Goal: Task Accomplishment & Management: Manage account settings

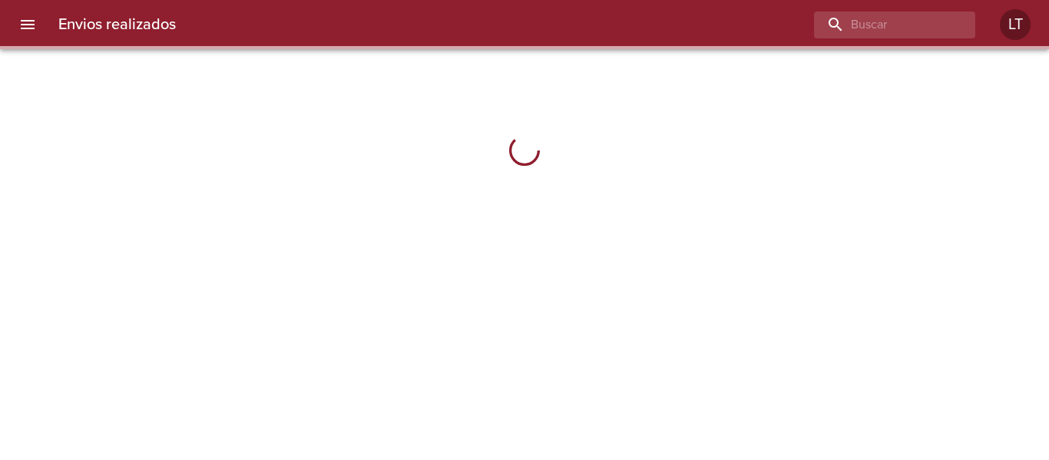
click at [30, 19] on icon "menu" at bounding box center [27, 24] width 18 height 18
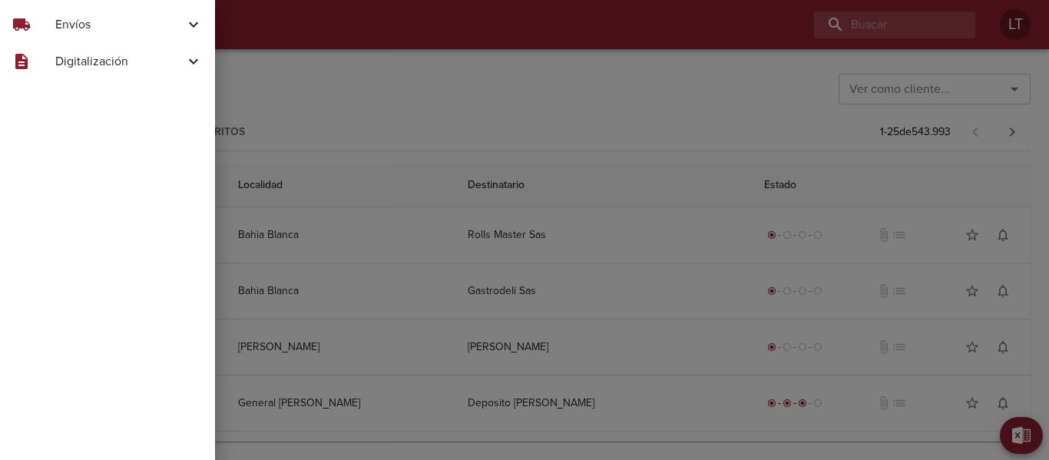
click at [82, 21] on span "Envíos" at bounding box center [119, 24] width 129 height 18
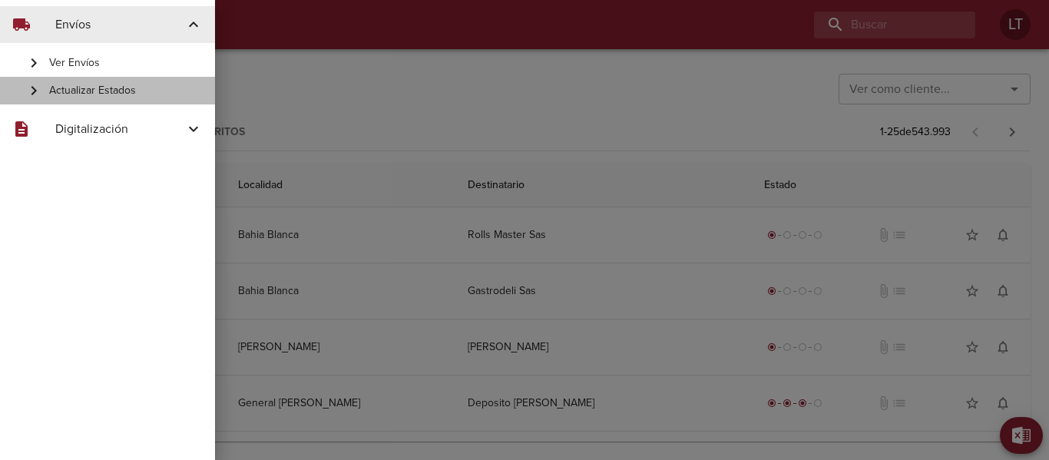
click at [117, 84] on span "Actualizar Estados" at bounding box center [126, 90] width 154 height 15
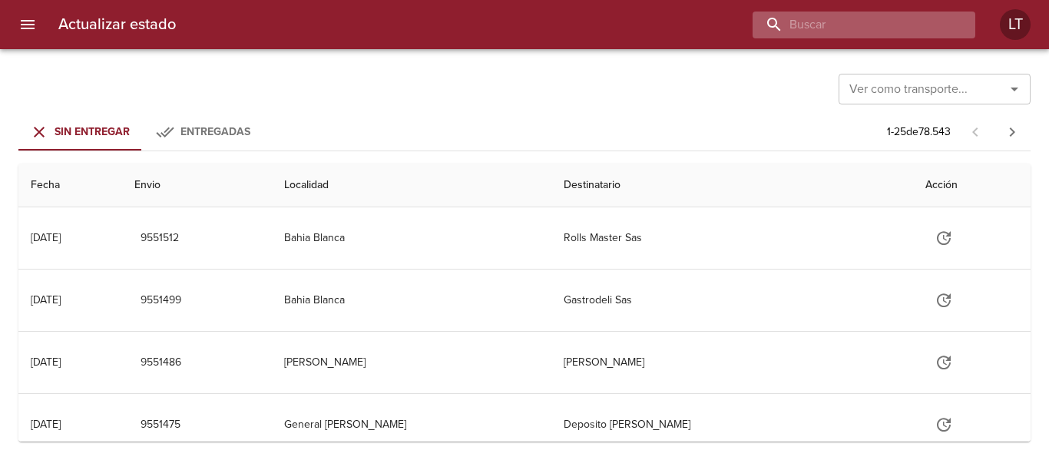
click at [924, 27] on input "buscar" at bounding box center [850, 25] width 197 height 27
type input "9525619"
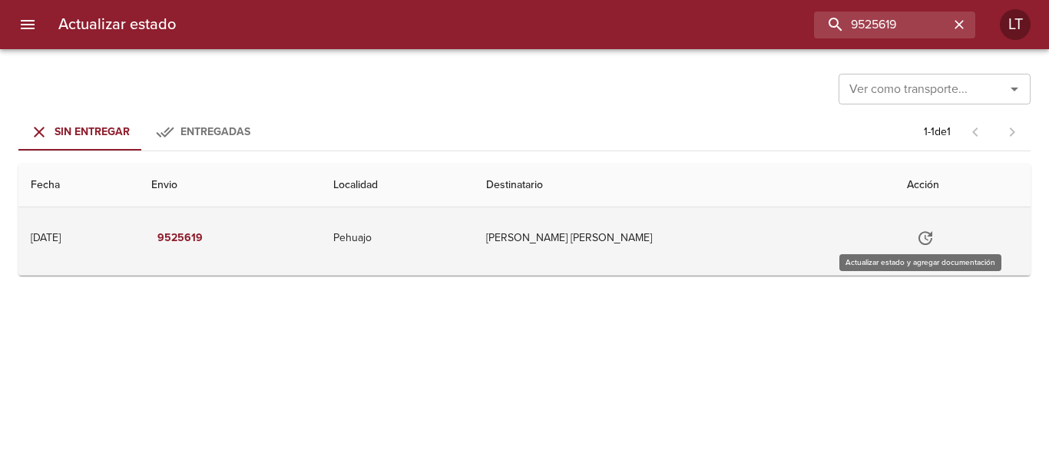
click at [916, 238] on icon "Tabla de envíos del cliente" at bounding box center [925, 238] width 18 height 18
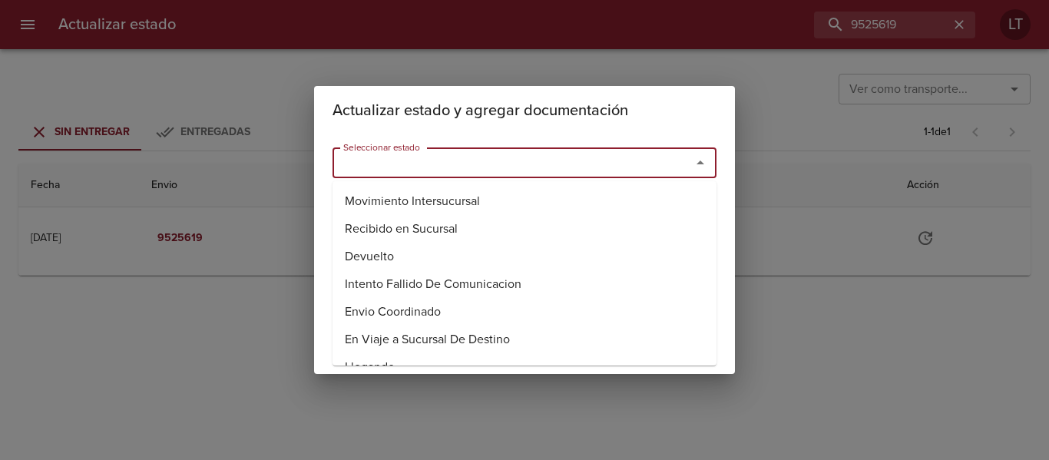
click at [561, 161] on input "Seleccionar estado" at bounding box center [501, 162] width 329 height 21
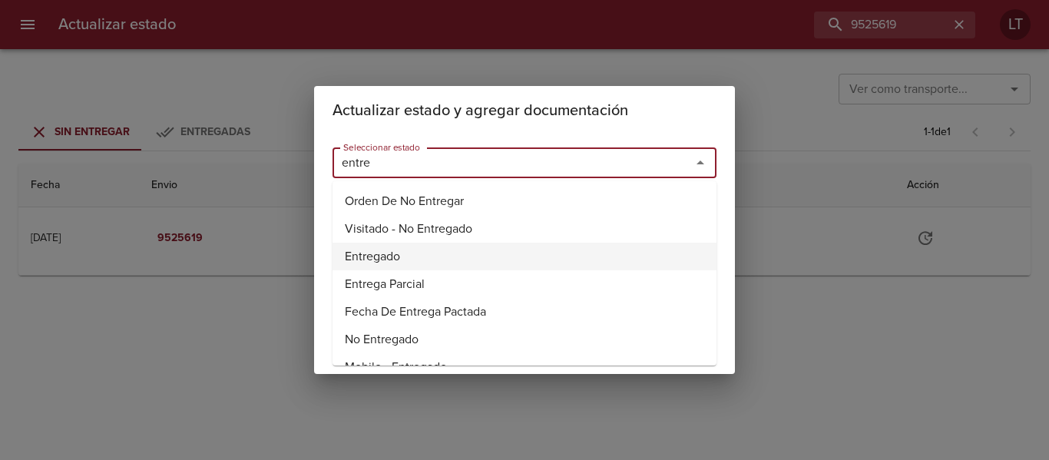
click at [376, 254] on li "Entregado" at bounding box center [524, 257] width 384 height 28
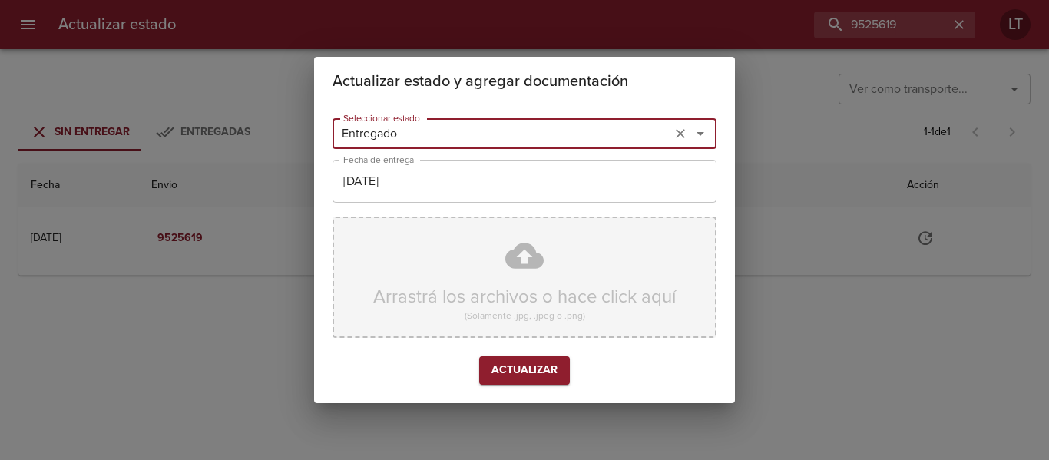
type input "Entregado"
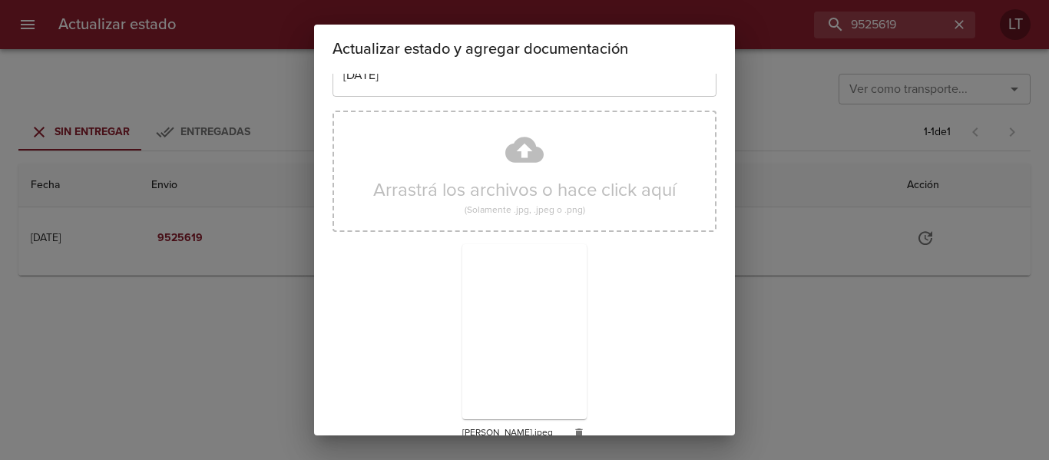
scroll to position [144, 0]
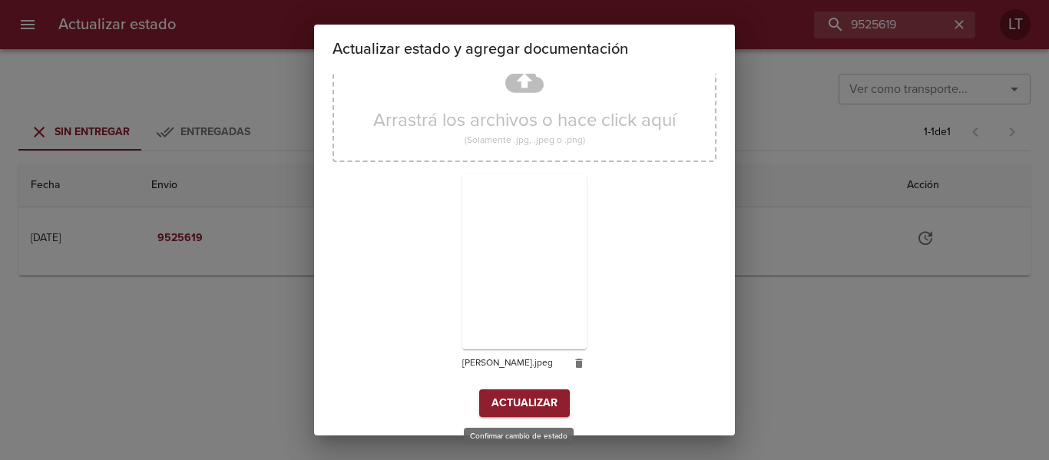
click at [540, 394] on span "Actualizar" at bounding box center [524, 403] width 66 height 19
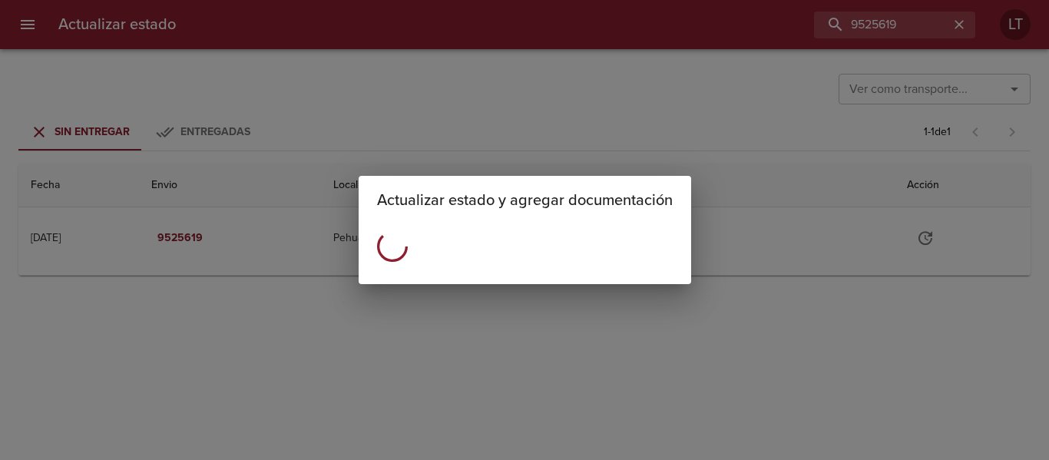
scroll to position [0, 0]
drag, startPoint x: 607, startPoint y: 105, endPoint x: 799, endPoint y: 54, distance: 198.0
click at [608, 105] on div "Actualizar estado y agregar documentación" at bounding box center [524, 230] width 1049 height 460
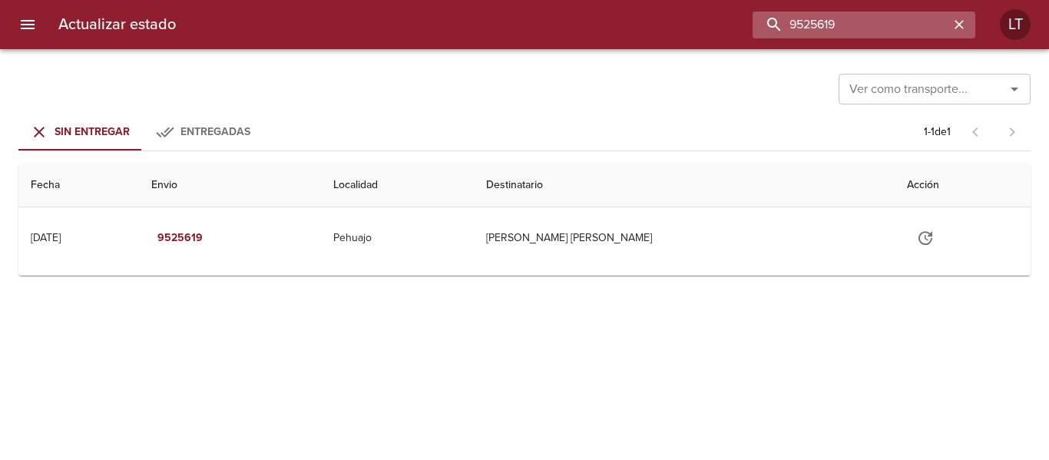
click at [877, 21] on input "9525619" at bounding box center [850, 25] width 197 height 27
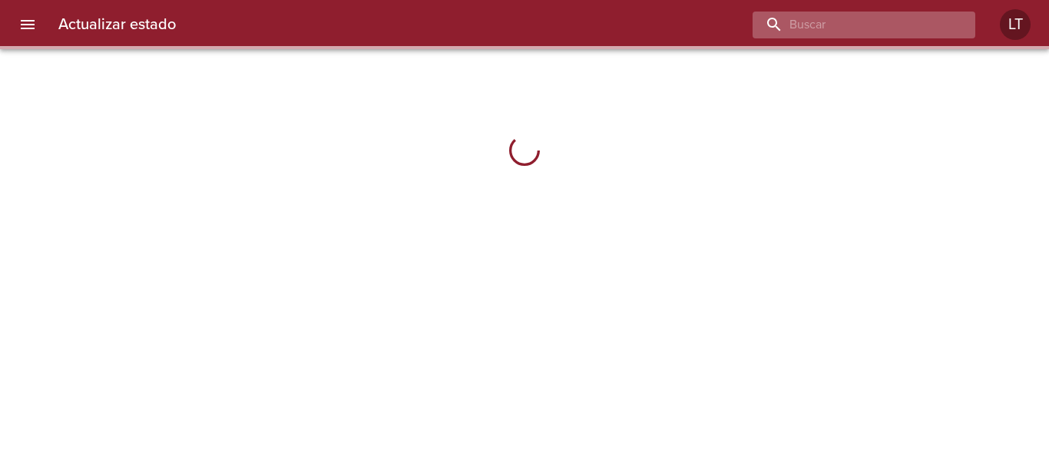
click at [879, 27] on input "buscar" at bounding box center [850, 25] width 197 height 27
paste input "9525619"
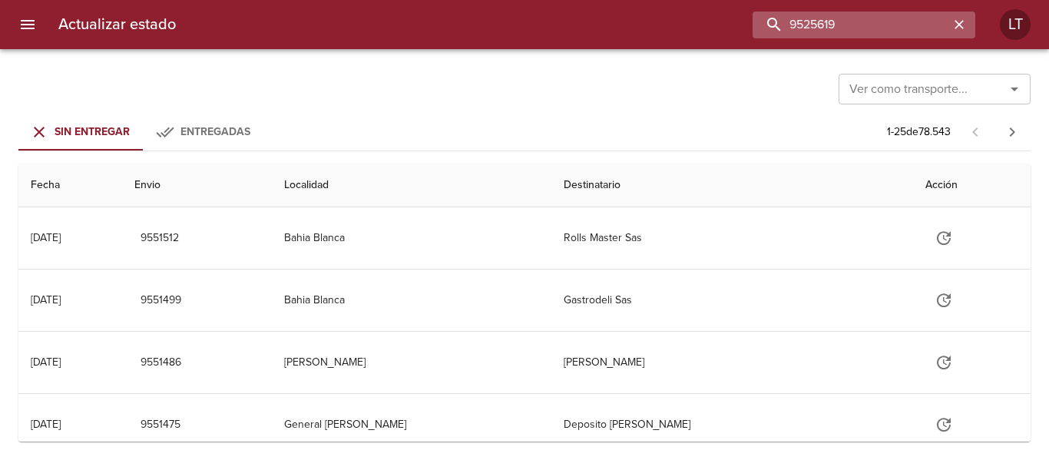
type input "9525619"
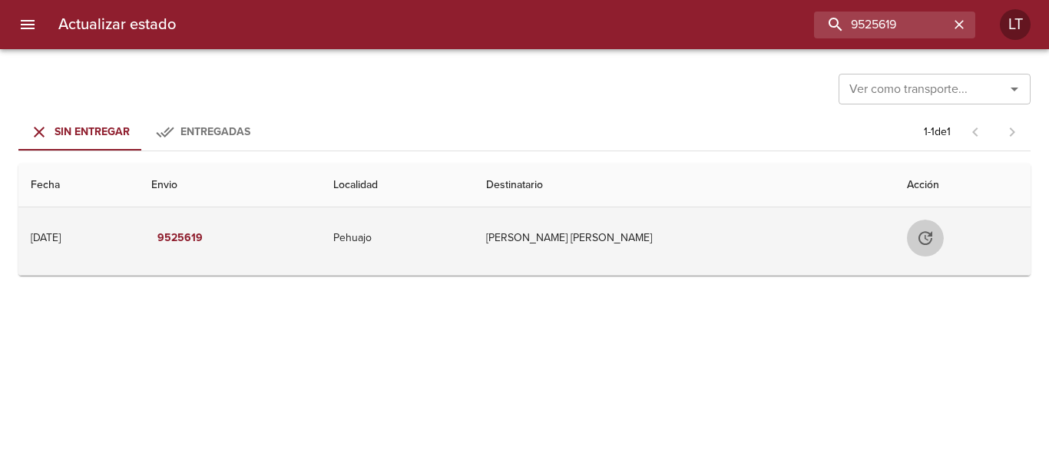
click at [919, 244] on icon "Tabla de envíos del cliente" at bounding box center [925, 238] width 14 height 14
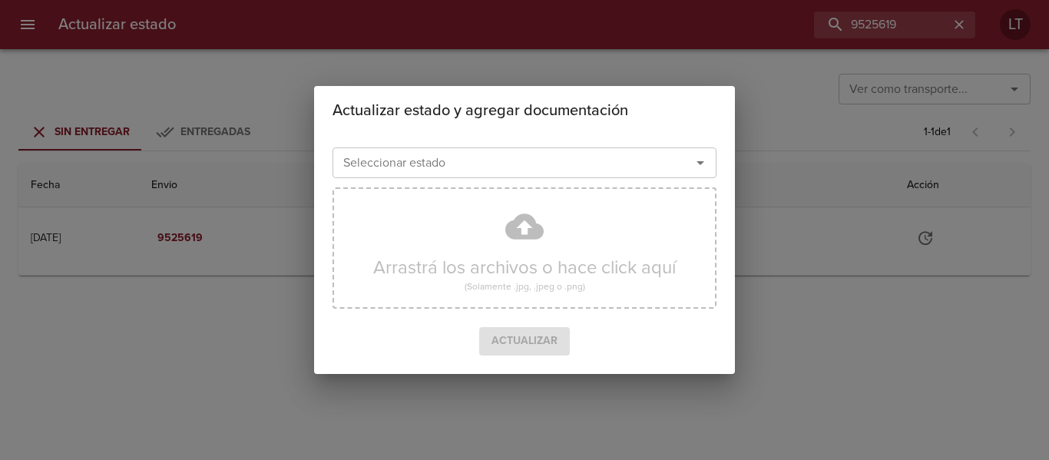
click at [504, 170] on input "Seleccionar estado" at bounding box center [501, 162] width 329 height 21
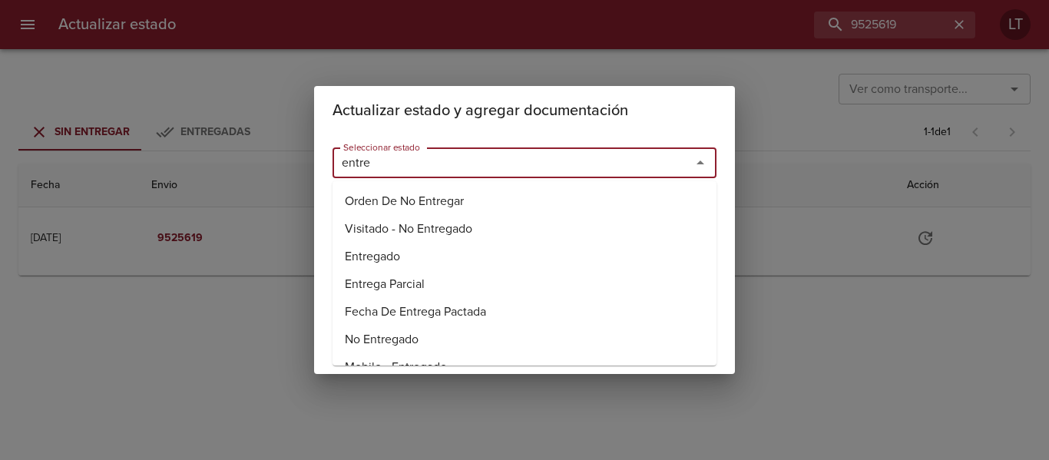
click at [369, 250] on li "Entregado" at bounding box center [524, 257] width 384 height 28
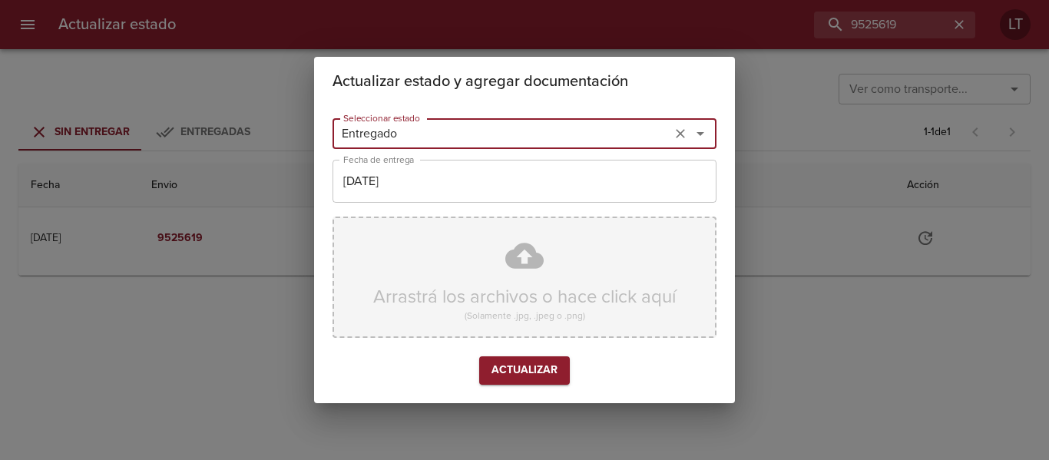
type input "Entregado"
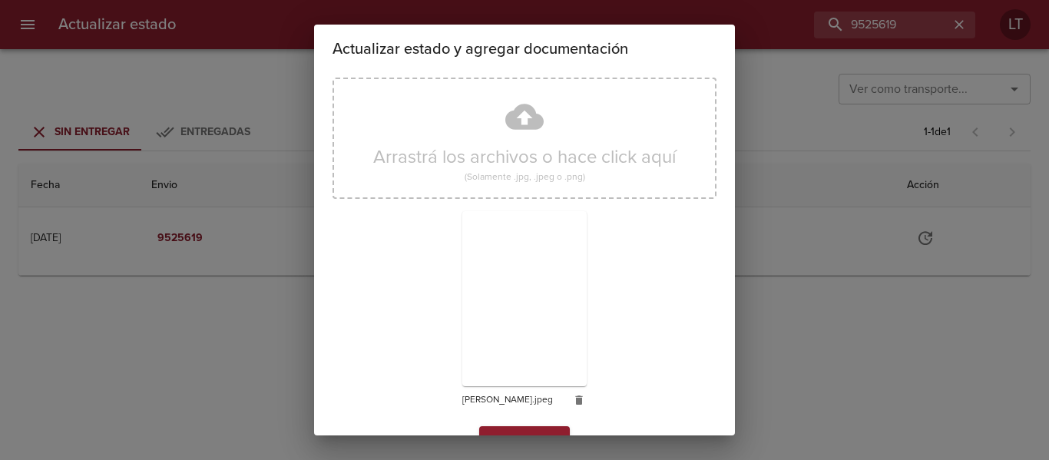
scroll to position [144, 0]
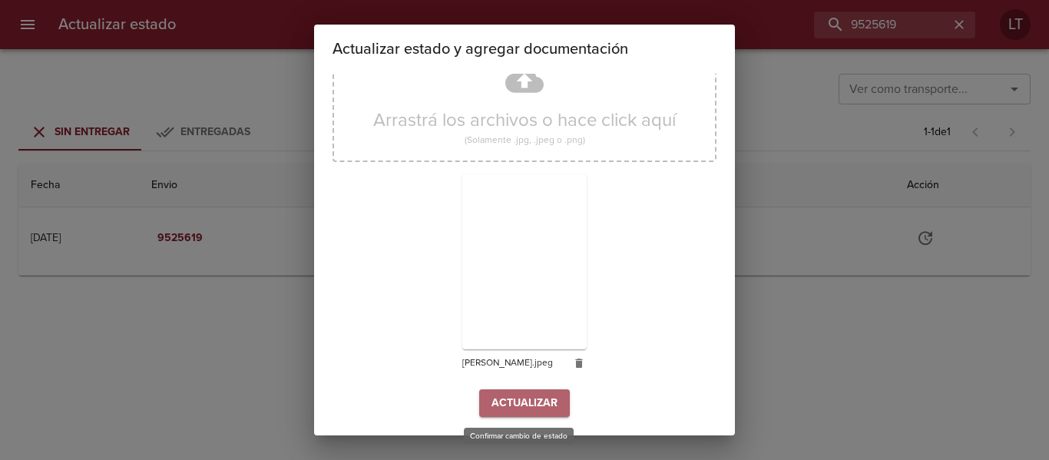
click at [536, 396] on span "Actualizar" at bounding box center [524, 403] width 66 height 19
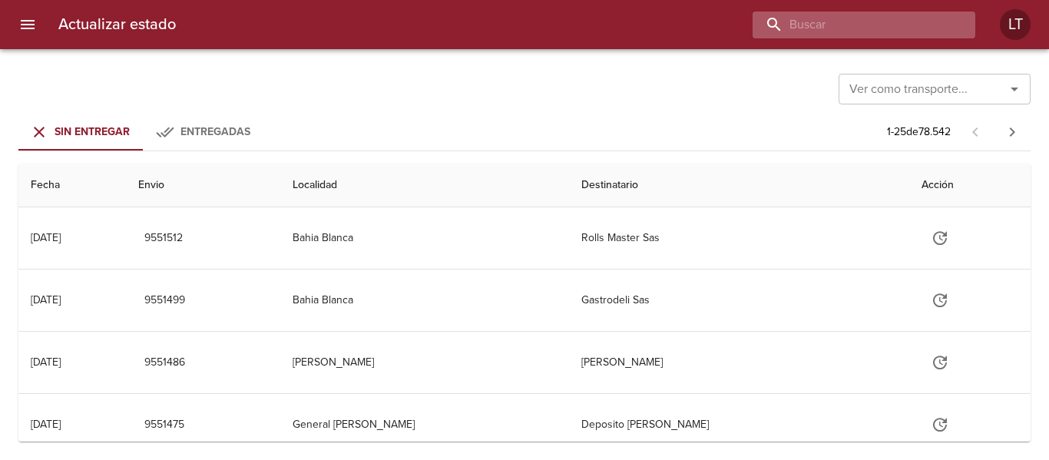
click at [860, 25] on input "buscar" at bounding box center [850, 25] width 197 height 27
type input "9523214"
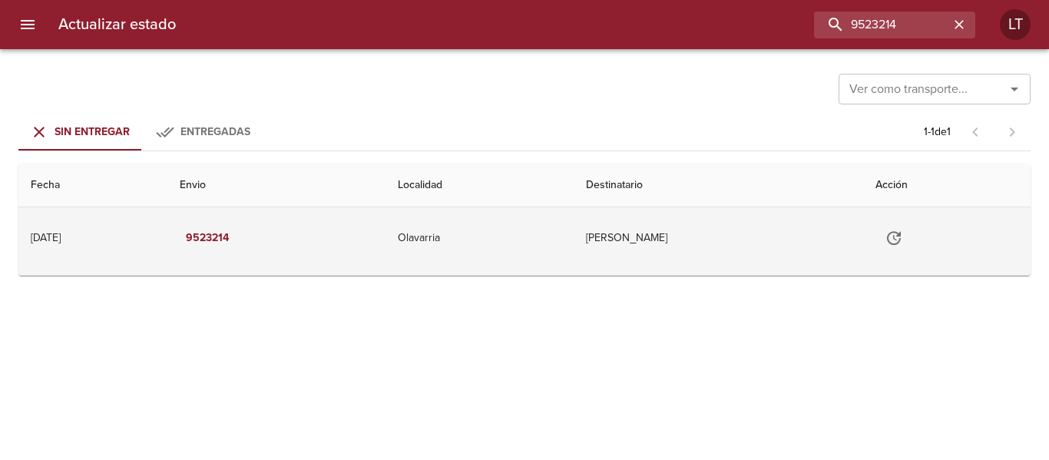
click at [903, 232] on icon "Tabla de envíos del cliente" at bounding box center [894, 238] width 18 height 18
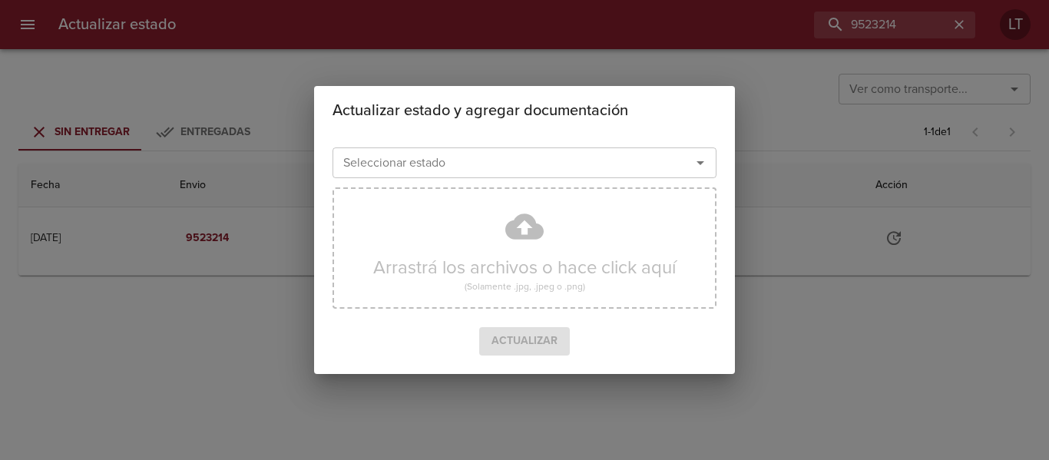
click at [631, 167] on input "Seleccionar estado" at bounding box center [501, 162] width 329 height 21
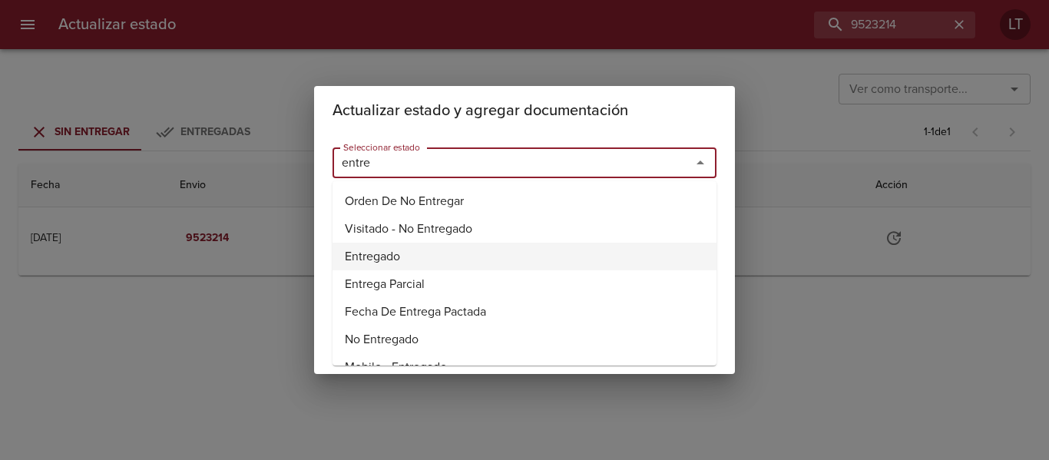
click at [379, 253] on li "Entregado" at bounding box center [524, 257] width 384 height 28
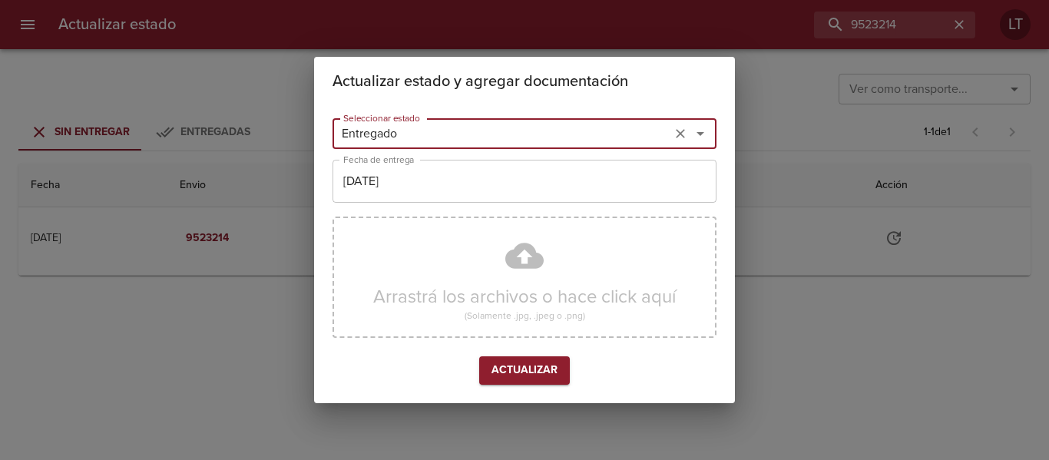
type input "Entregado"
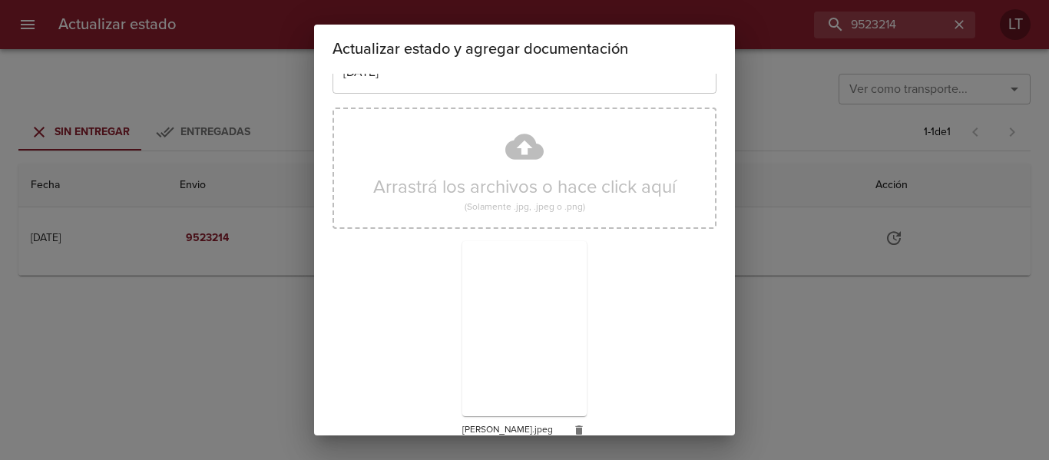
scroll to position [144, 0]
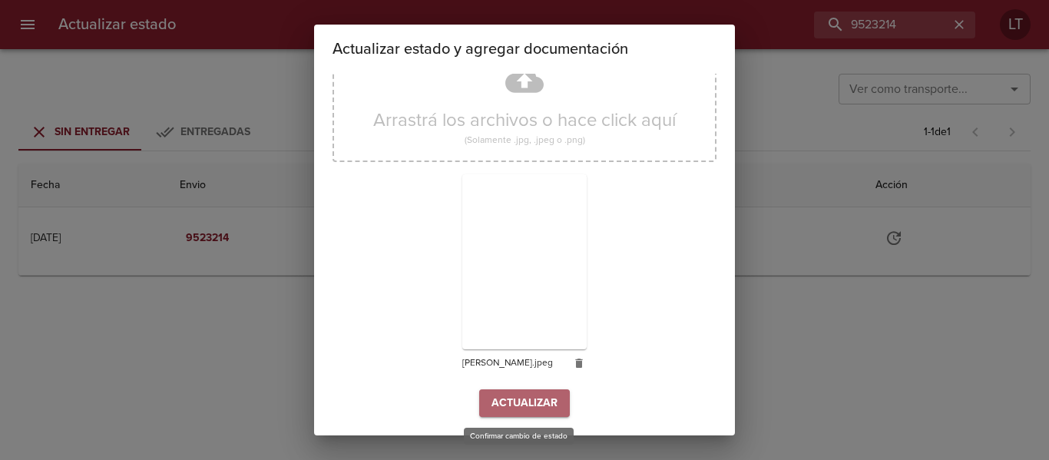
click at [521, 399] on span "Actualizar" at bounding box center [524, 403] width 66 height 19
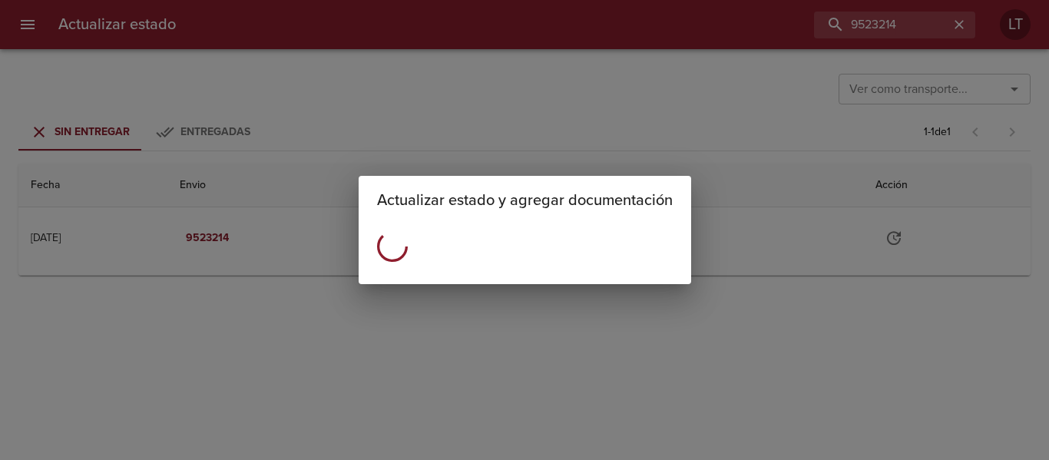
scroll to position [0, 0]
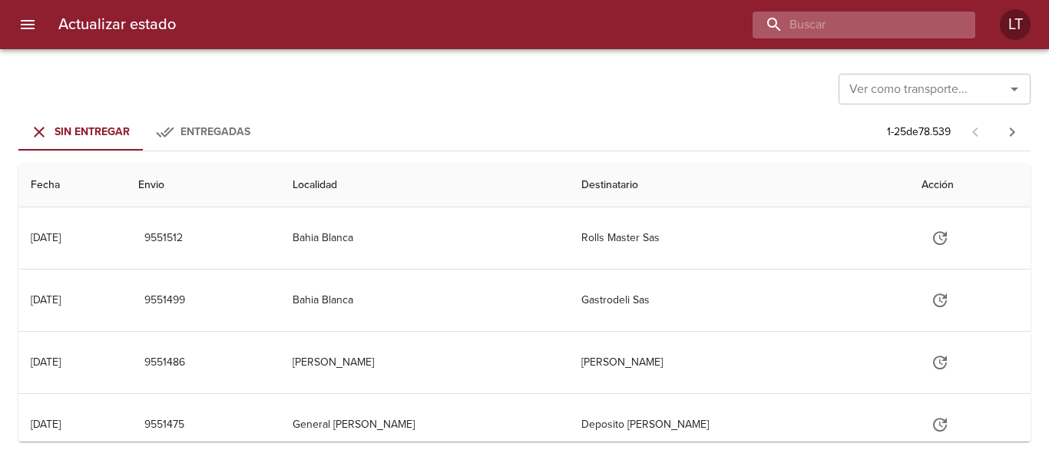
click at [874, 23] on input "buscar" at bounding box center [850, 25] width 197 height 27
type input "9526299"
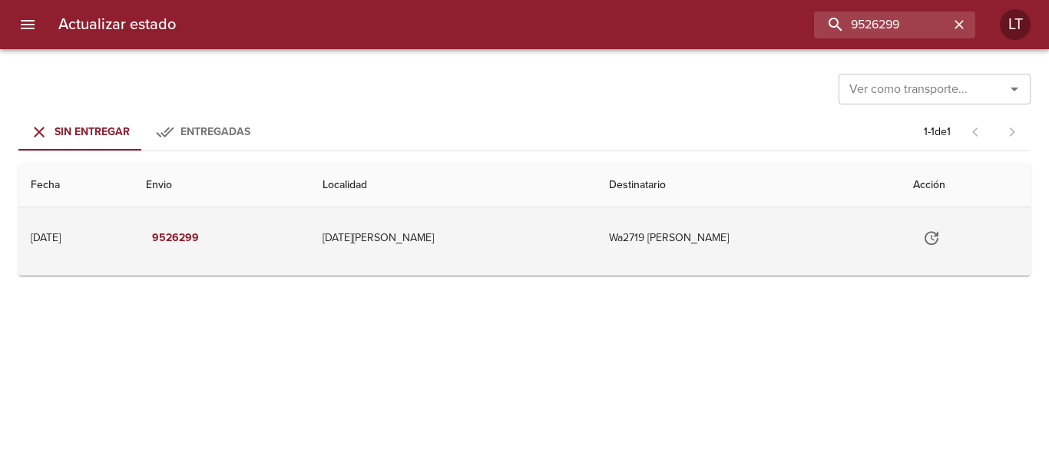
click at [901, 242] on td "Tabla de envíos del cliente" at bounding box center [966, 237] width 130 height 61
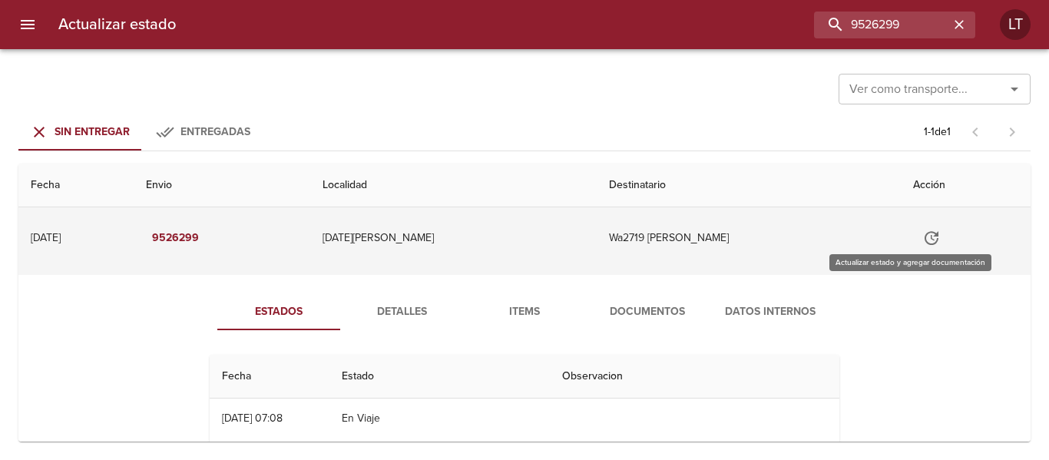
click at [922, 246] on icon "Tabla de envíos del cliente" at bounding box center [931, 238] width 18 height 18
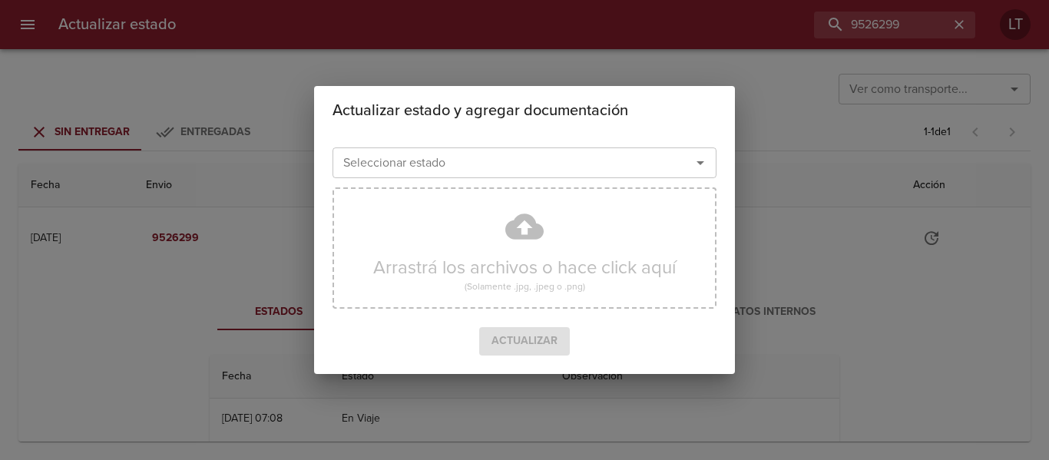
click at [589, 174] on input "Seleccionar estado" at bounding box center [501, 162] width 329 height 21
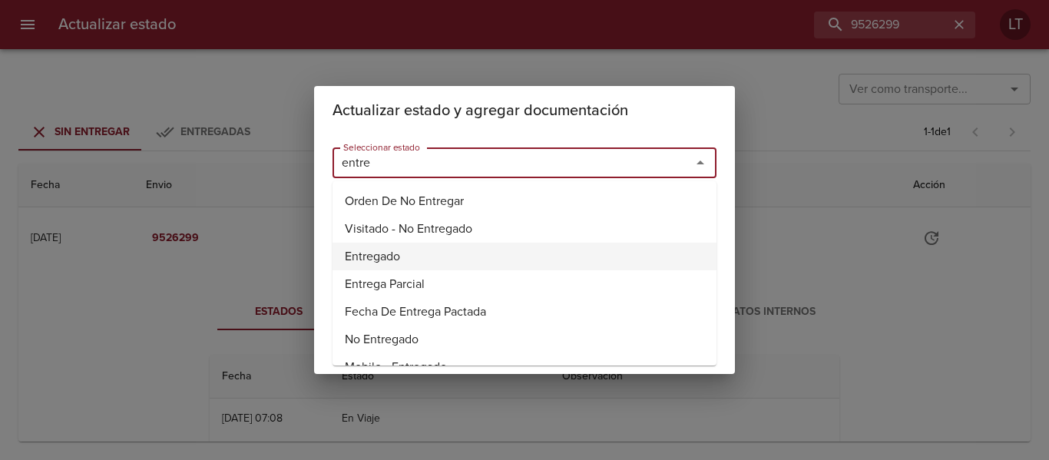
click at [395, 256] on li "Entregado" at bounding box center [524, 257] width 384 height 28
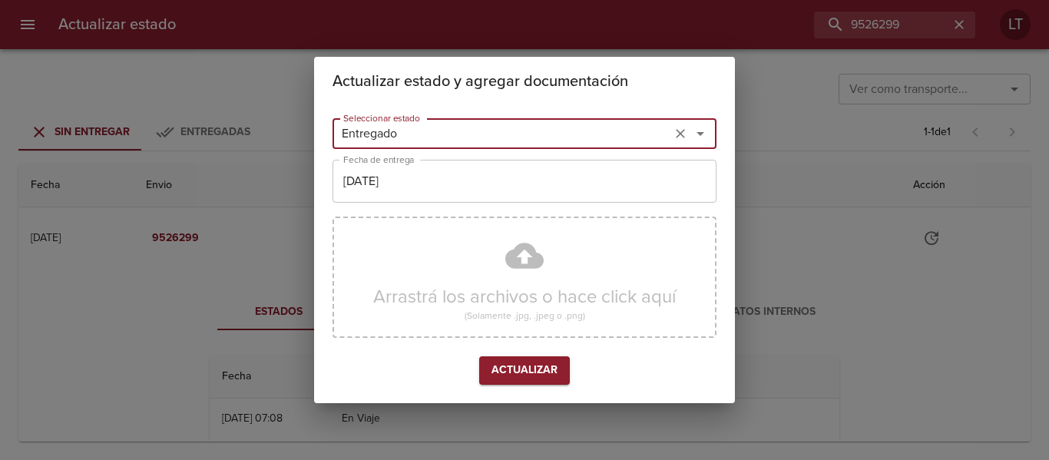
type input "Entregado"
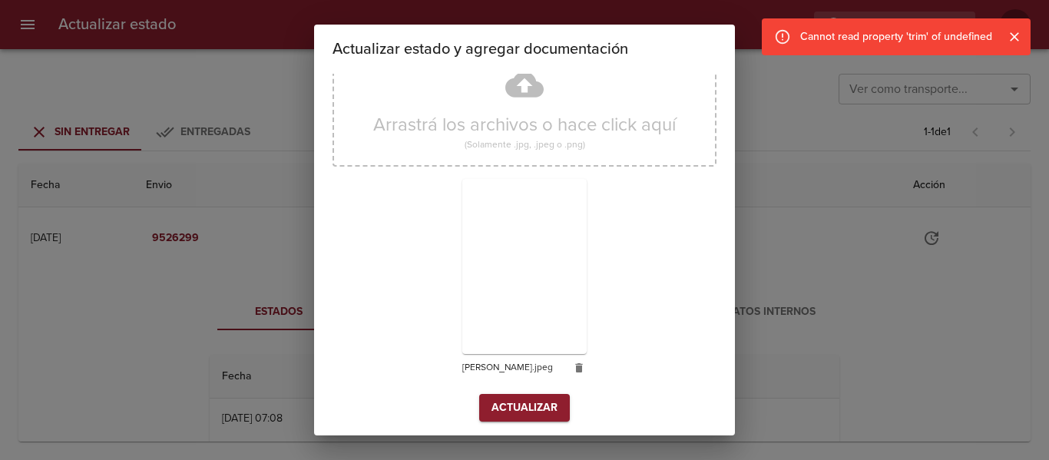
scroll to position [144, 0]
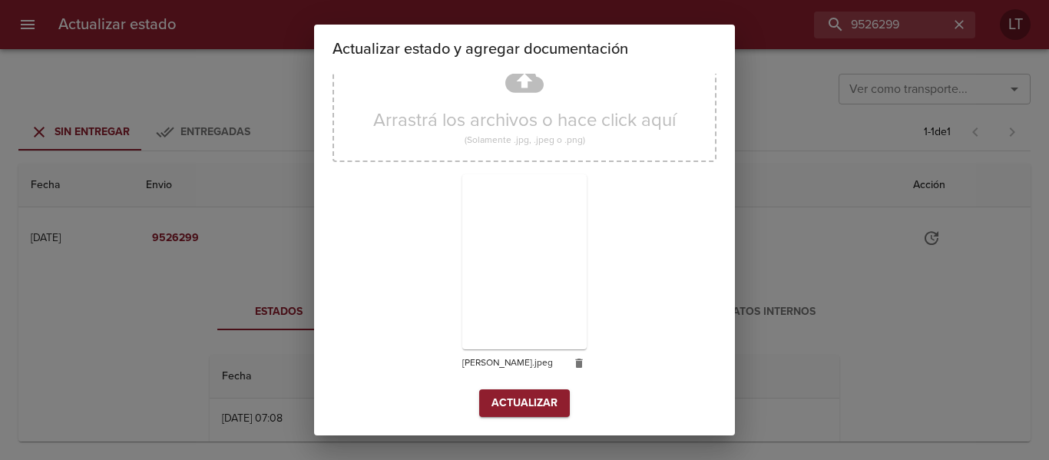
click at [551, 385] on div "Arrastrá los archivos o hace click aquí (Solamente .jpg, .jpeg o .png) farina.j…" at bounding box center [524, 212] width 384 height 355
click at [546, 396] on span "Actualizar" at bounding box center [524, 403] width 66 height 19
